Goal: Task Accomplishment & Management: Manage account settings

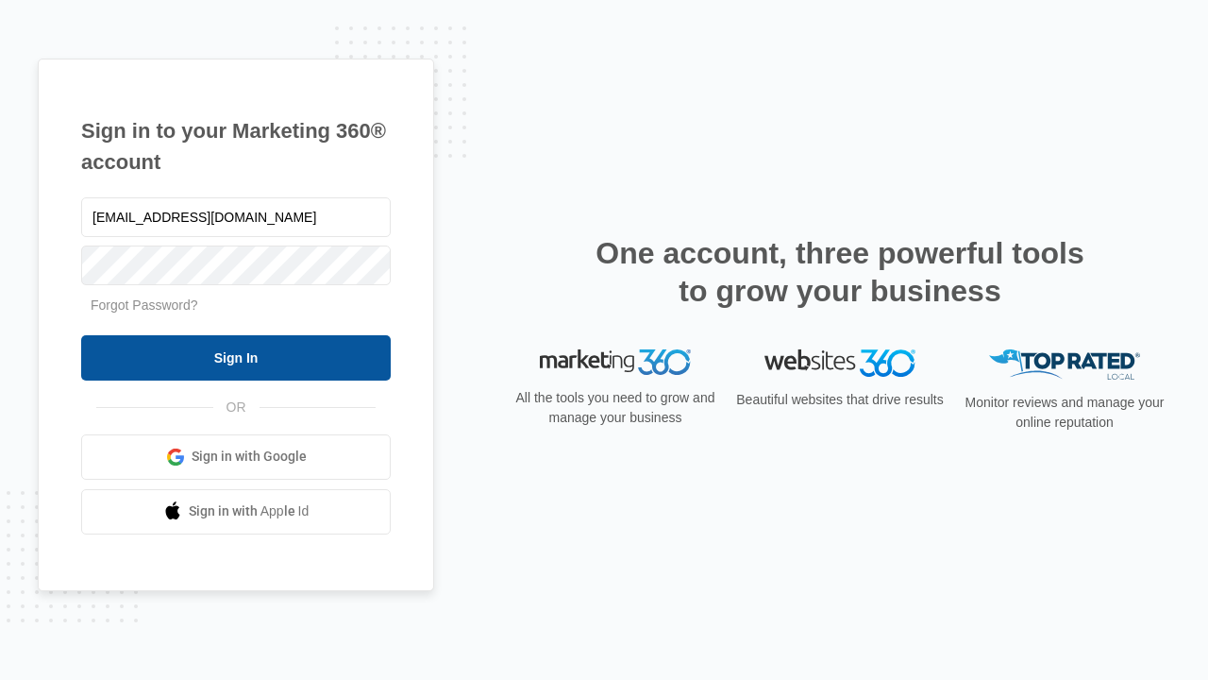
click at [236, 357] on input "Sign In" at bounding box center [236, 357] width 310 height 45
